Goal: Complete application form

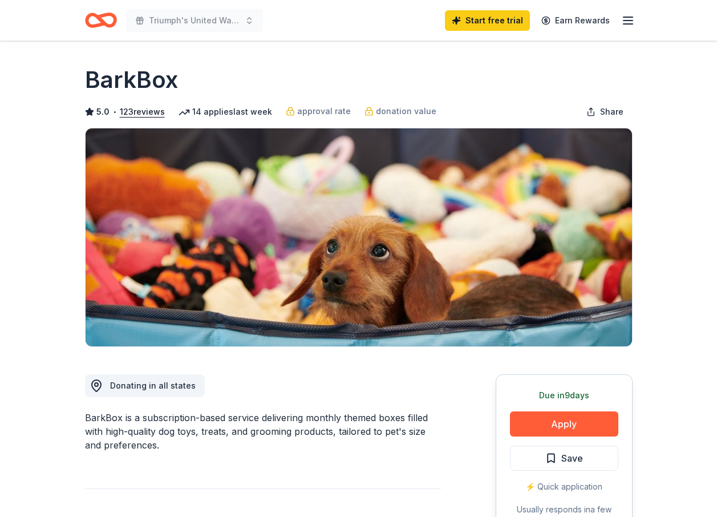
scroll to position [171, 0]
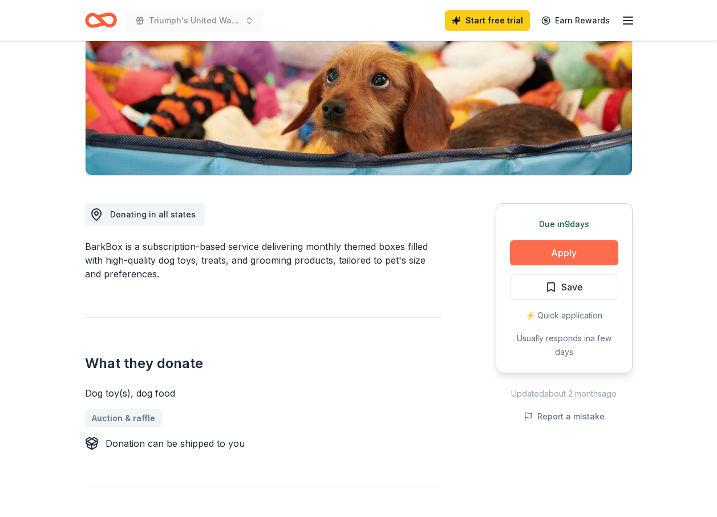
click at [556, 259] on button "Apply" at bounding box center [564, 252] width 108 height 25
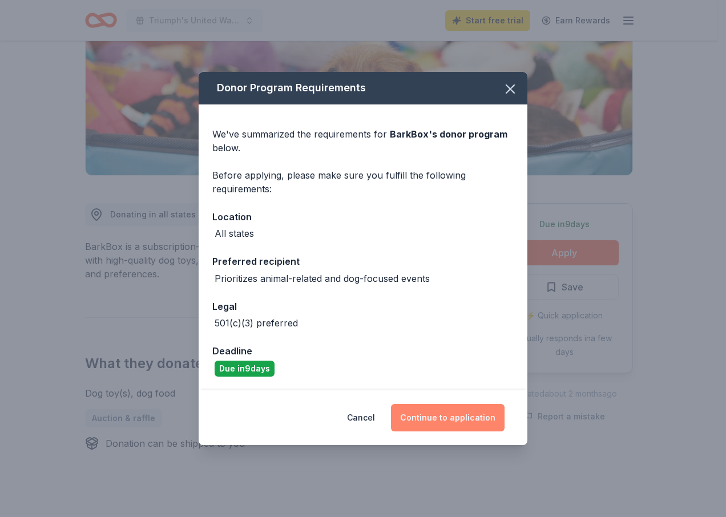
click at [445, 407] on button "Continue to application" at bounding box center [448, 417] width 114 height 27
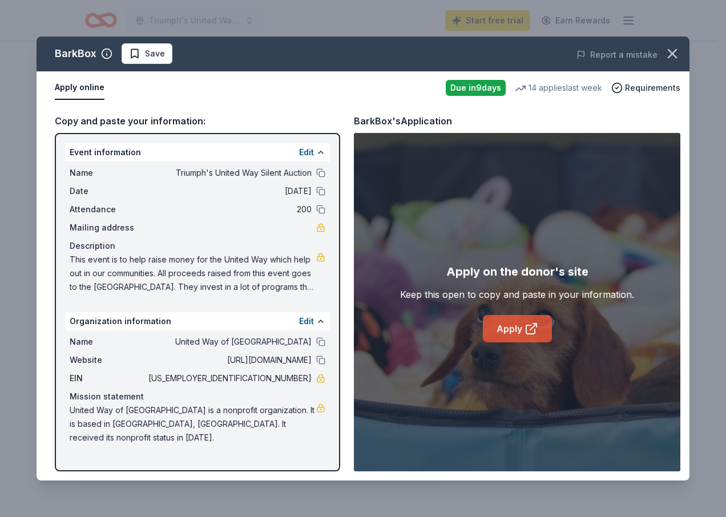
click at [504, 331] on link "Apply" at bounding box center [517, 328] width 69 height 27
click at [151, 54] on span "Save" at bounding box center [155, 54] width 20 height 14
click at [672, 58] on icon "button" at bounding box center [672, 54] width 16 height 16
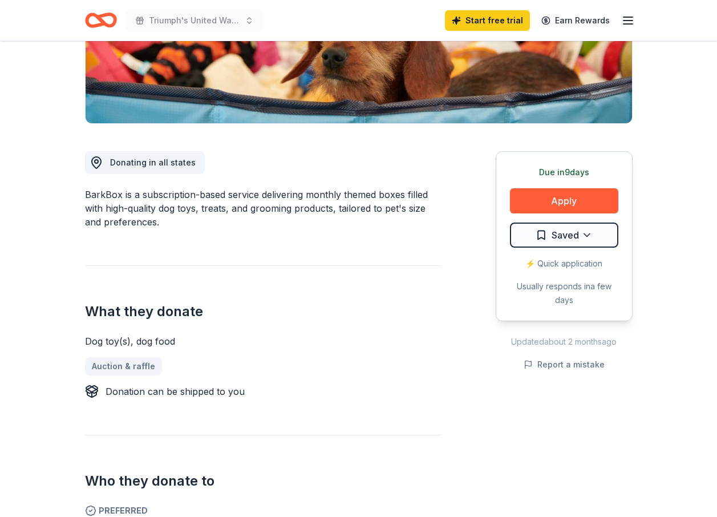
scroll to position [228, 0]
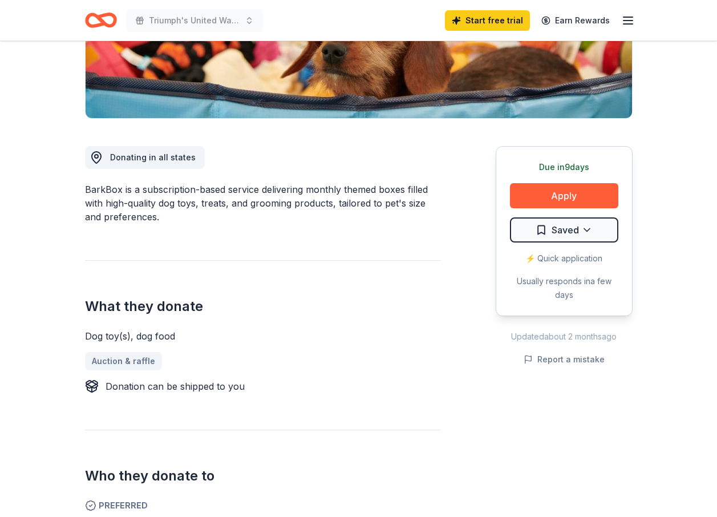
click at [563, 259] on div "⚡️ Quick application" at bounding box center [564, 259] width 108 height 14
click at [552, 201] on button "Apply" at bounding box center [564, 195] width 108 height 25
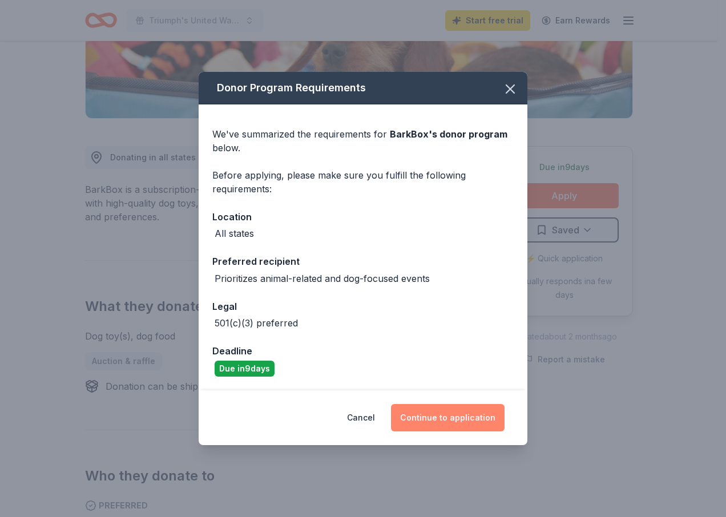
click at [437, 417] on button "Continue to application" at bounding box center [448, 417] width 114 height 27
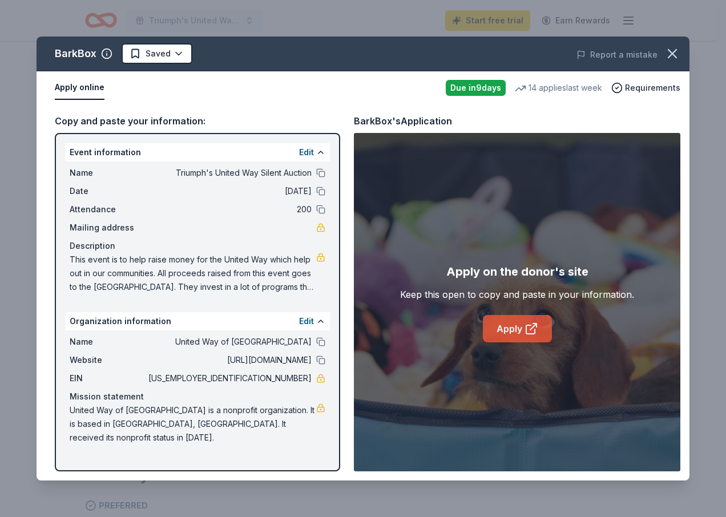
click at [511, 329] on link "Apply" at bounding box center [517, 328] width 69 height 27
click at [670, 52] on icon "button" at bounding box center [672, 54] width 8 height 8
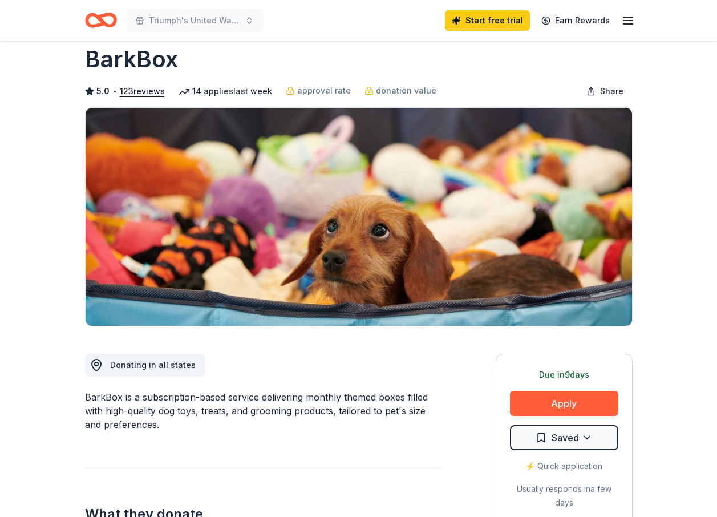
scroll to position [0, 0]
